Goal: Information Seeking & Learning: Find specific fact

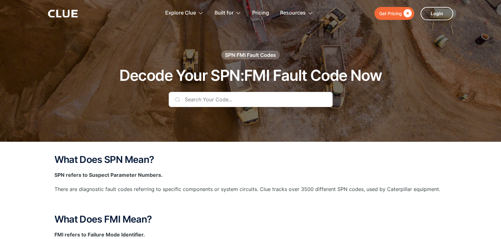
click at [205, 98] on input "text" at bounding box center [251, 99] width 164 height 15
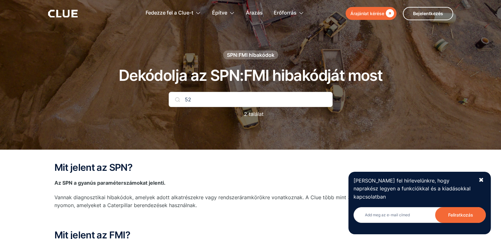
click at [177, 101] on img at bounding box center [177, 99] width 5 height 5
click at [191, 96] on input "52" at bounding box center [251, 99] width 164 height 15
type input "5"
click at [482, 182] on font "✖" at bounding box center [480, 180] width 5 height 8
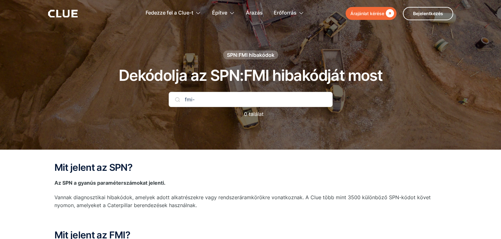
click at [195, 99] on input "fmi-" at bounding box center [251, 99] width 164 height 15
type input "f"
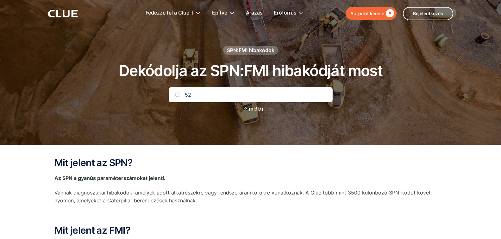
scroll to position [2, 0]
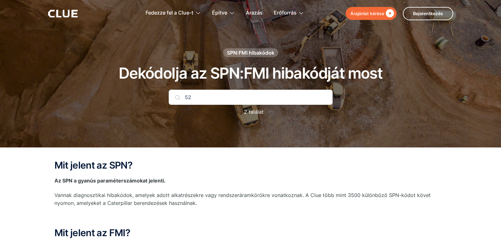
type input "52"
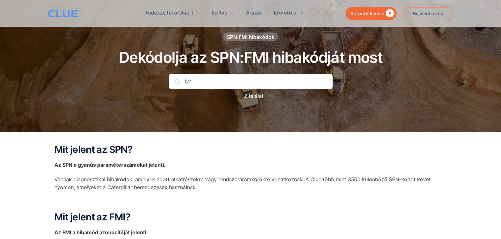
scroll to position [0, 0]
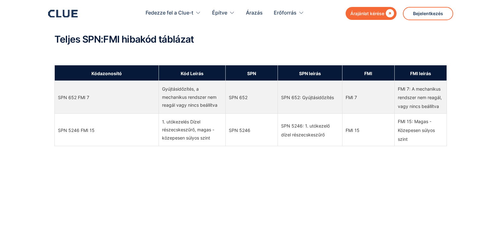
scroll to position [316, 0]
